Goal: Transaction & Acquisition: Purchase product/service

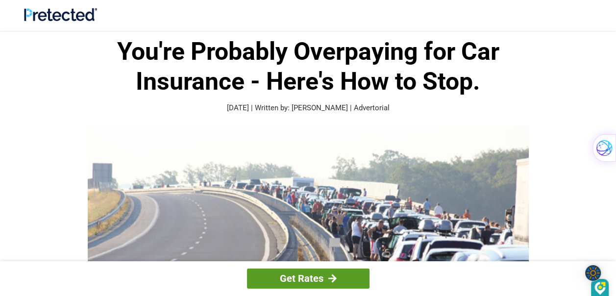
click at [310, 273] on link "Get Rates" at bounding box center [308, 279] width 123 height 20
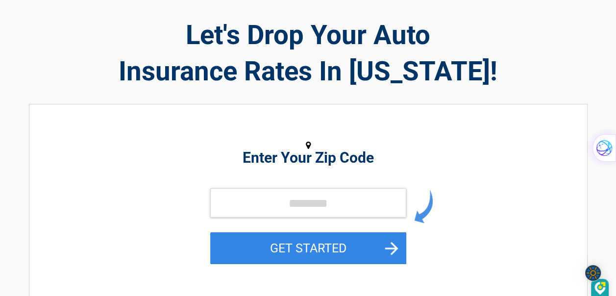
scroll to position [59, 0]
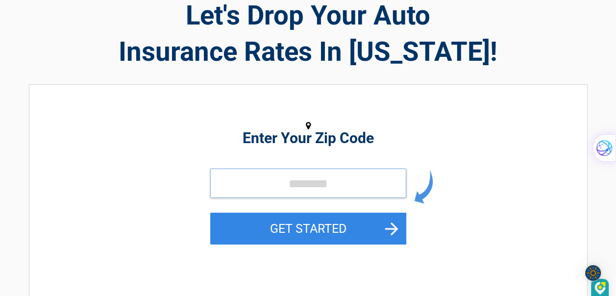
click at [283, 184] on input "tel" at bounding box center [308, 183] width 196 height 29
type input "*****"
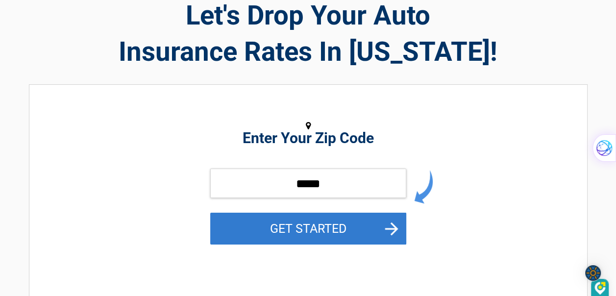
click at [321, 220] on button "GET STARTED" at bounding box center [308, 229] width 196 height 32
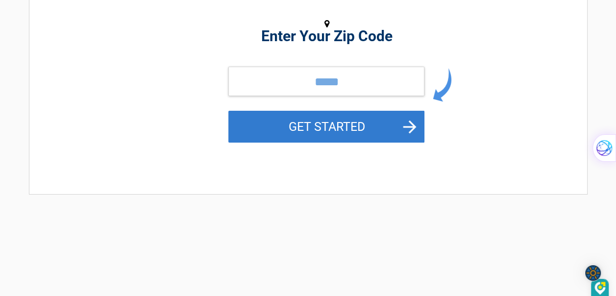
scroll to position [0, 0]
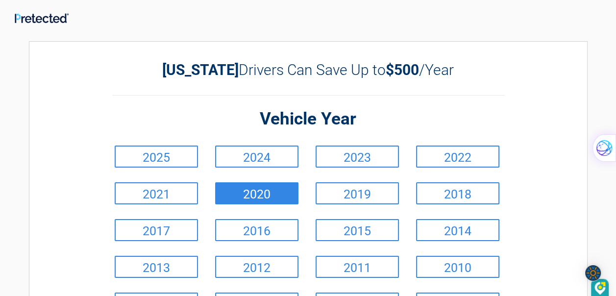
click at [268, 190] on link "2020" at bounding box center [256, 193] width 83 height 22
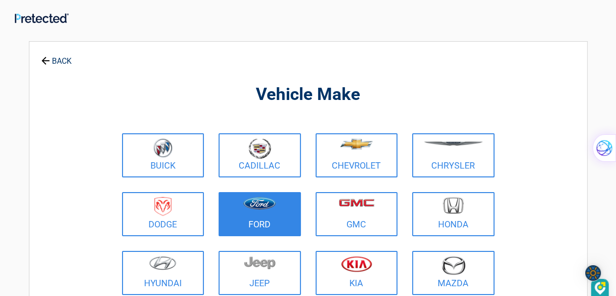
click at [256, 208] on img at bounding box center [259, 203] width 33 height 13
